Goal: Register for event/course

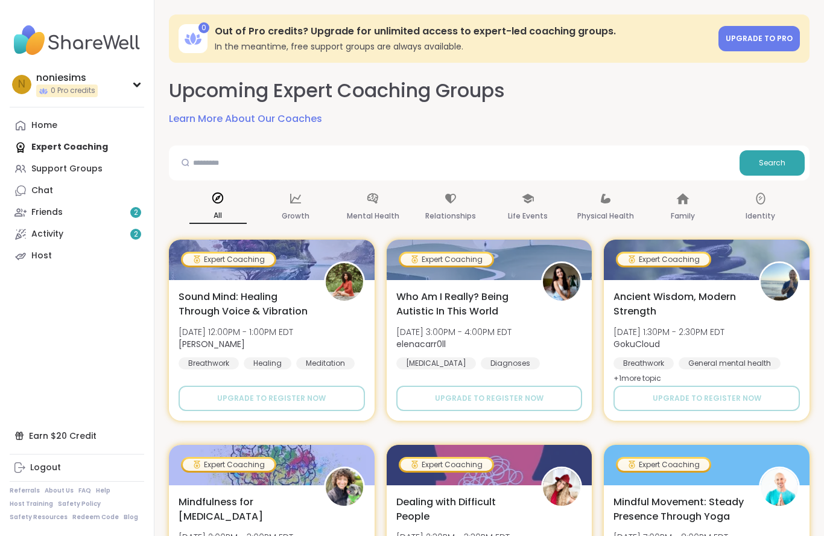
click at [85, 166] on div "Support Groups" at bounding box center [66, 169] width 71 height 12
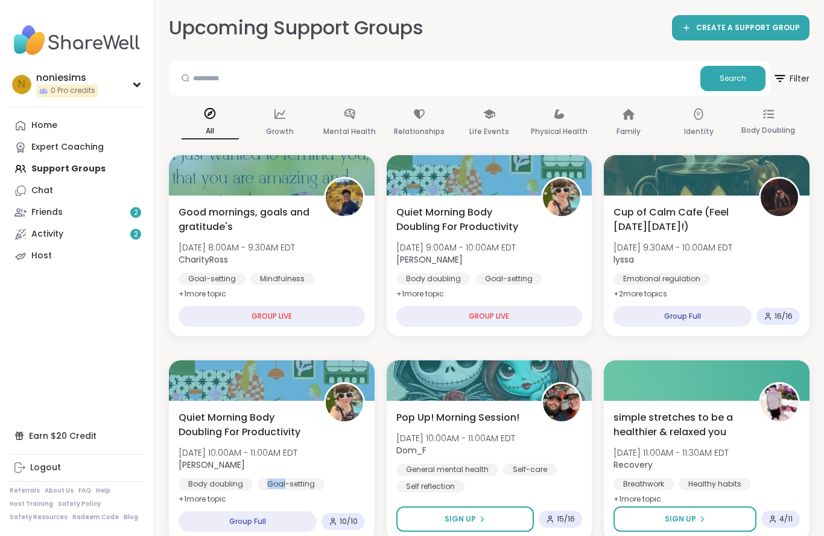
click at [346, 472] on div "Quiet Morning Body Doubling For Productivity [DATE] 10:00AM - 11:00AM EDT [PERS…" at bounding box center [272, 458] width 186 height 97
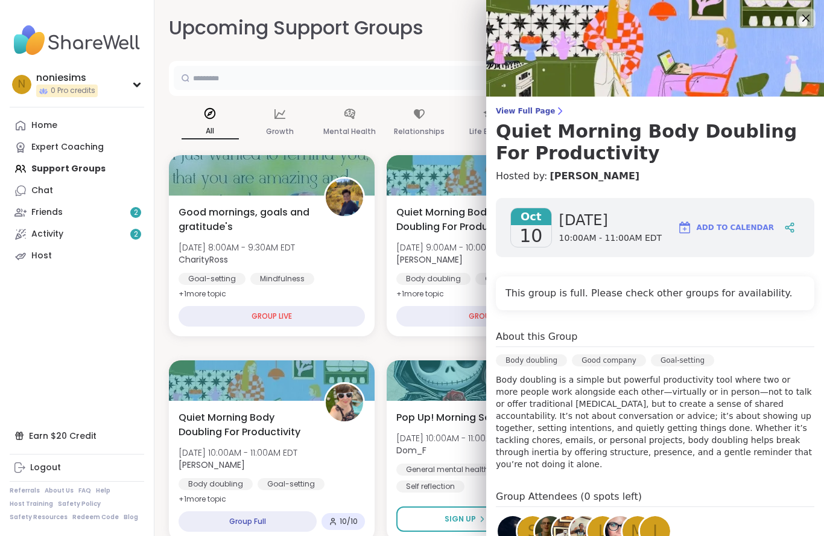
click at [423, 83] on input "text" at bounding box center [435, 78] width 522 height 24
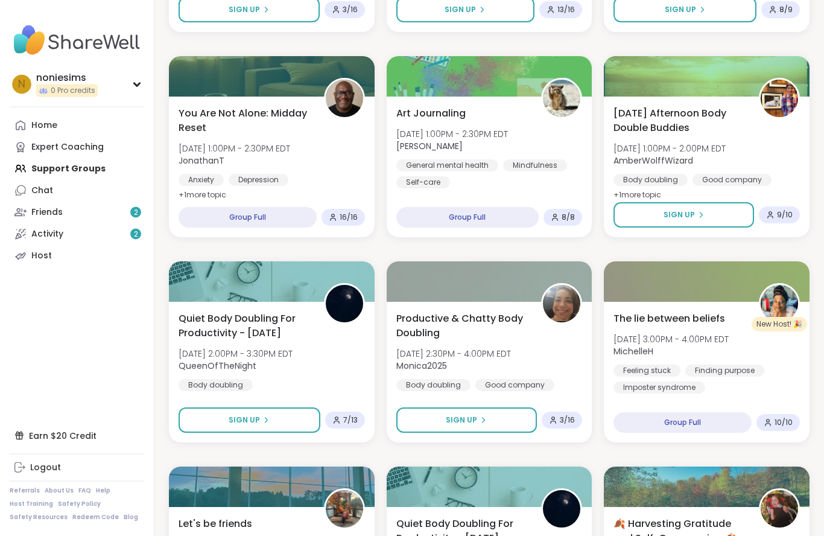
scroll to position [1330, 0]
click at [569, 376] on div "Productive & Chatty Body Doubling [DATE] 2:30PM - 4:00PM EDT Monica2025 Body do…" at bounding box center [489, 351] width 186 height 80
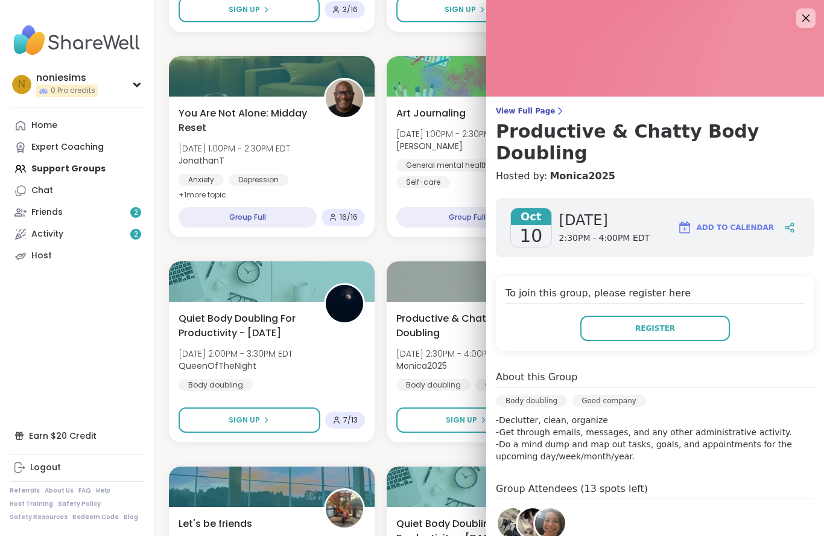
click at [804, 21] on icon at bounding box center [805, 17] width 7 height 7
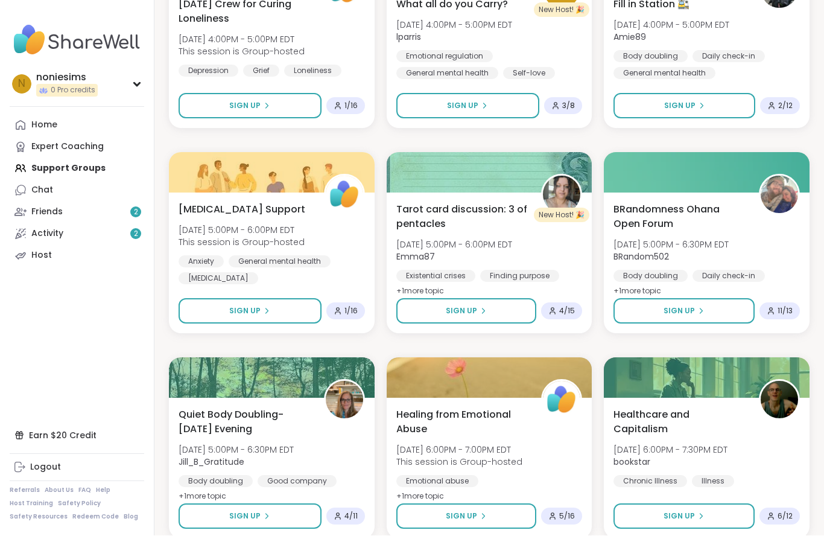
scroll to position [2053, 0]
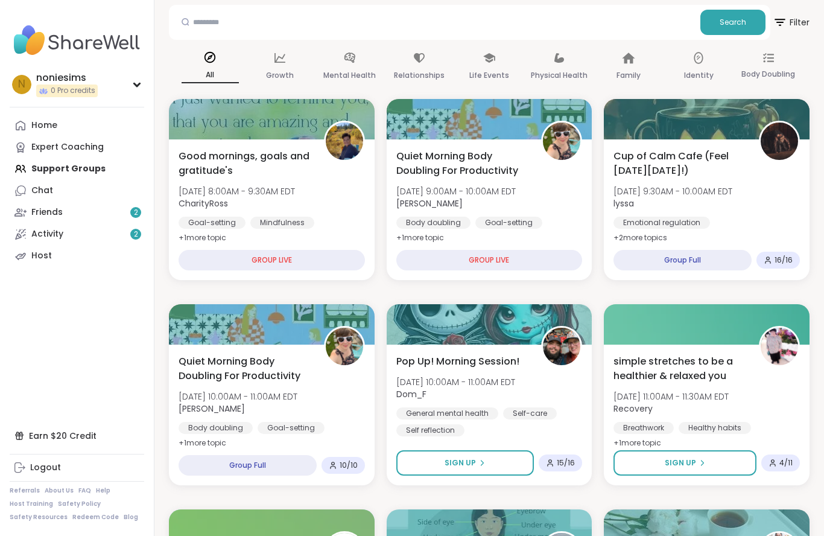
scroll to position [0, 0]
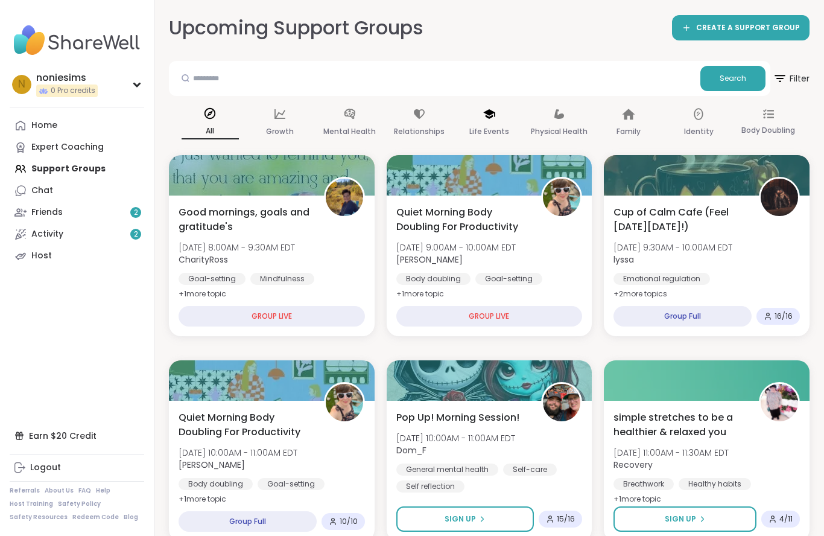
click at [495, 118] on icon at bounding box center [489, 113] width 13 height 13
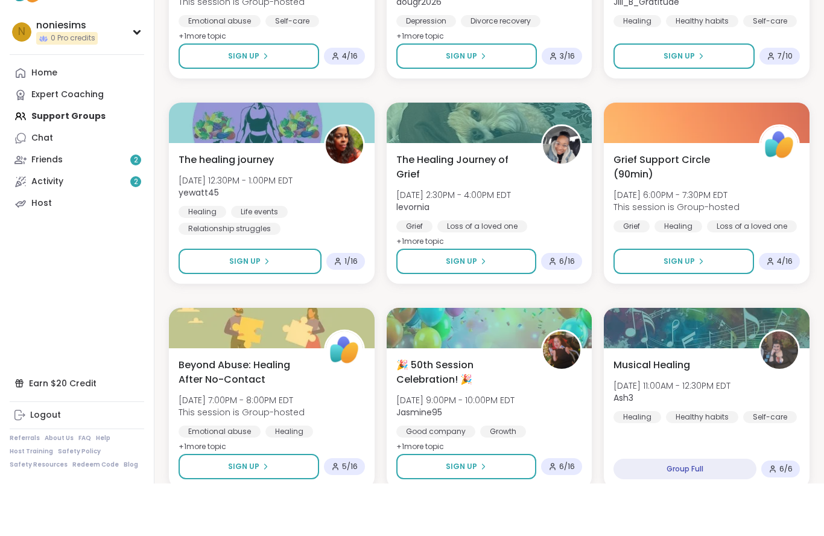
scroll to position [898, 0]
